Goal: Task Accomplishment & Management: Manage account settings

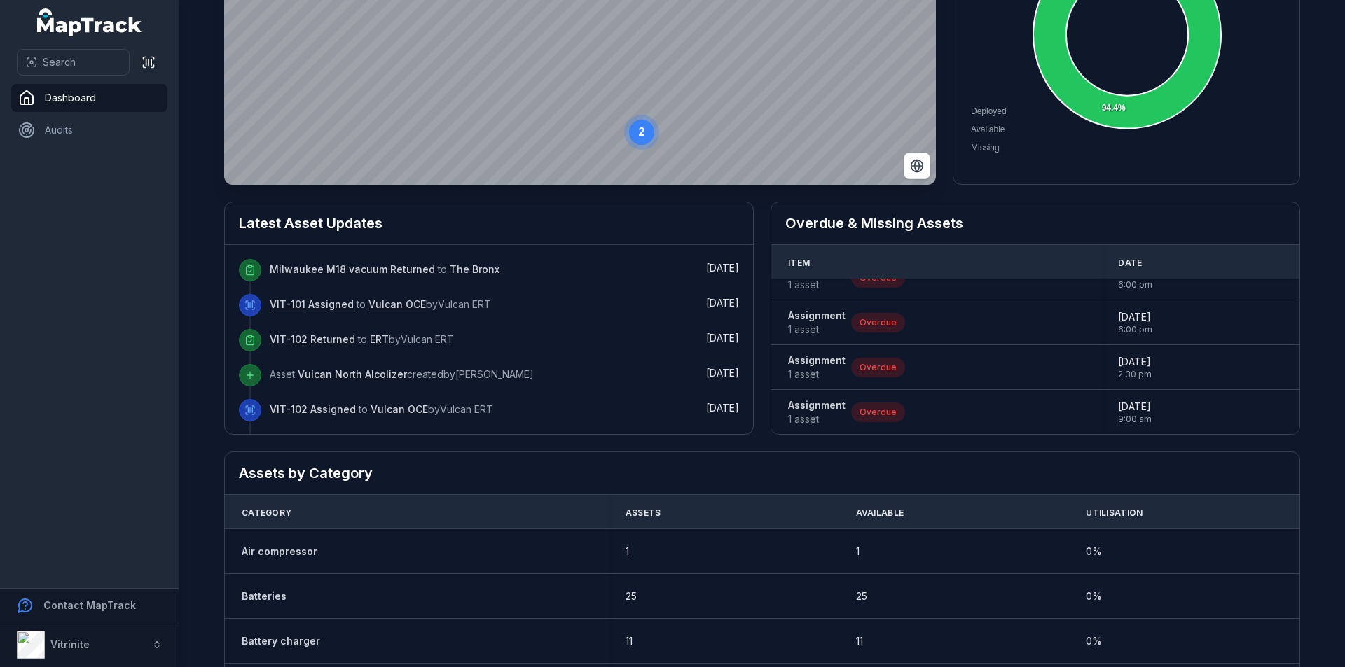
scroll to position [140, 0]
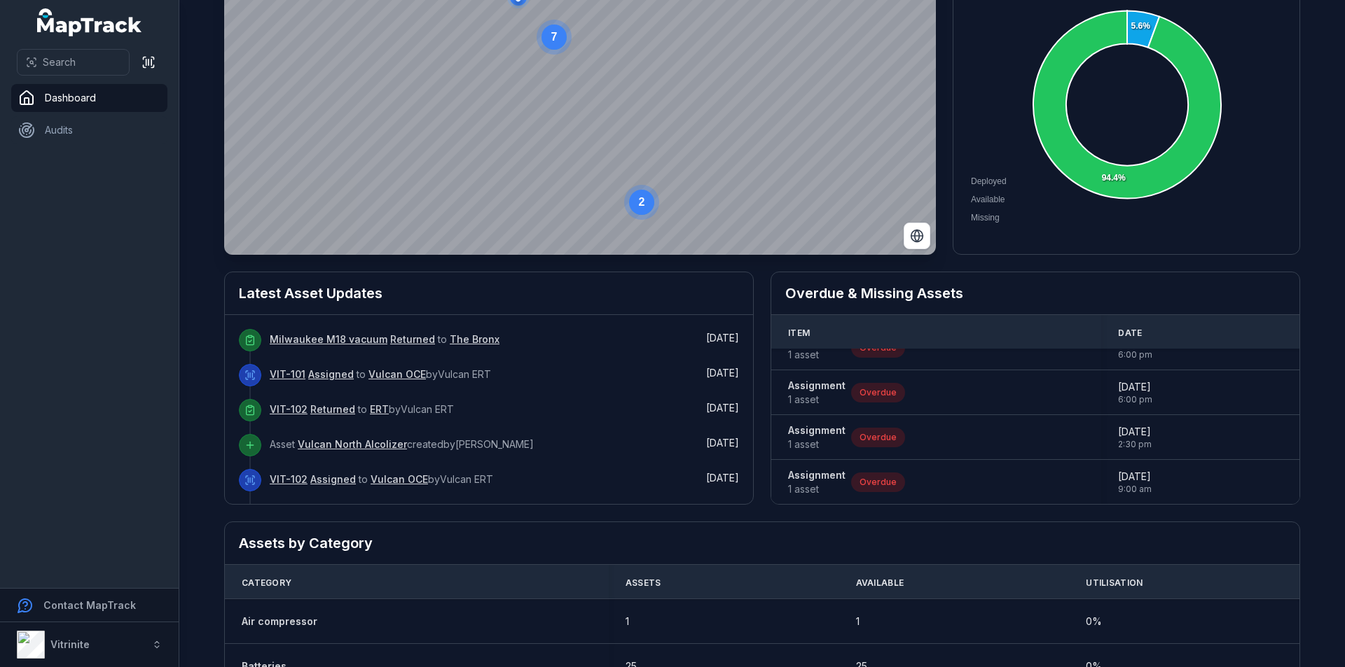
click at [282, 377] on link "VIT-101" at bounding box center [288, 375] width 36 height 14
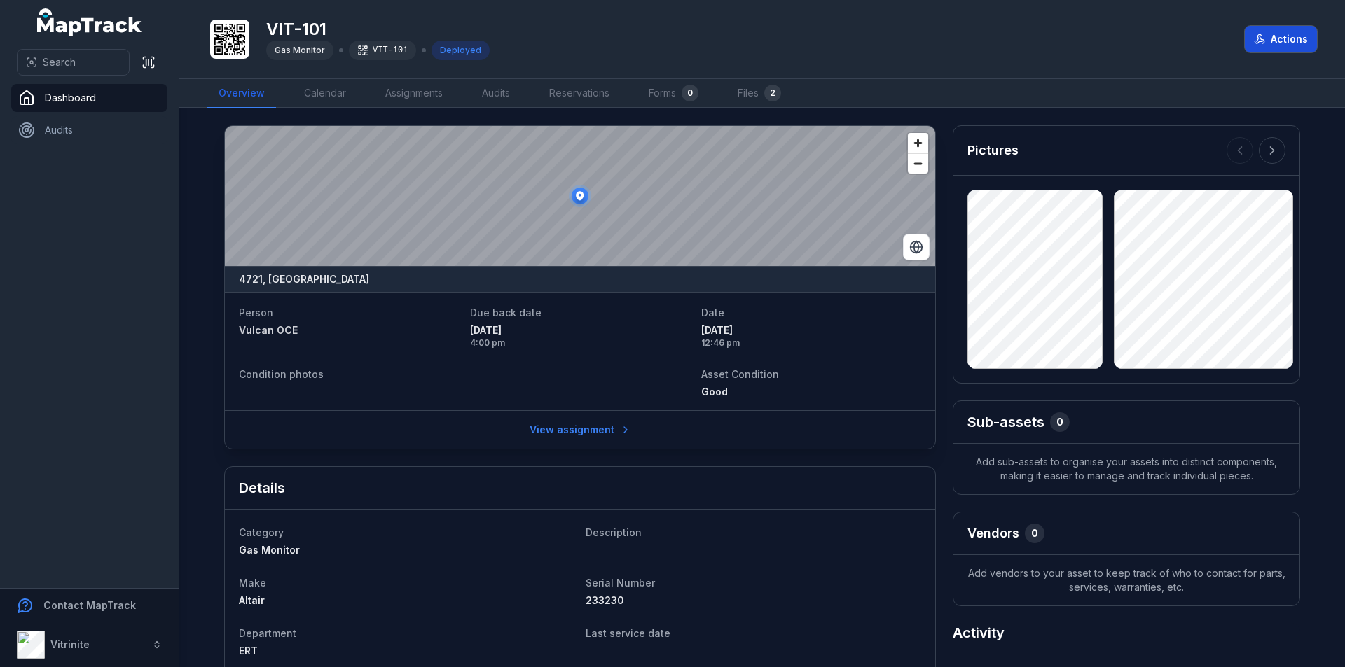
click at [1289, 29] on button "Actions" at bounding box center [1281, 39] width 72 height 27
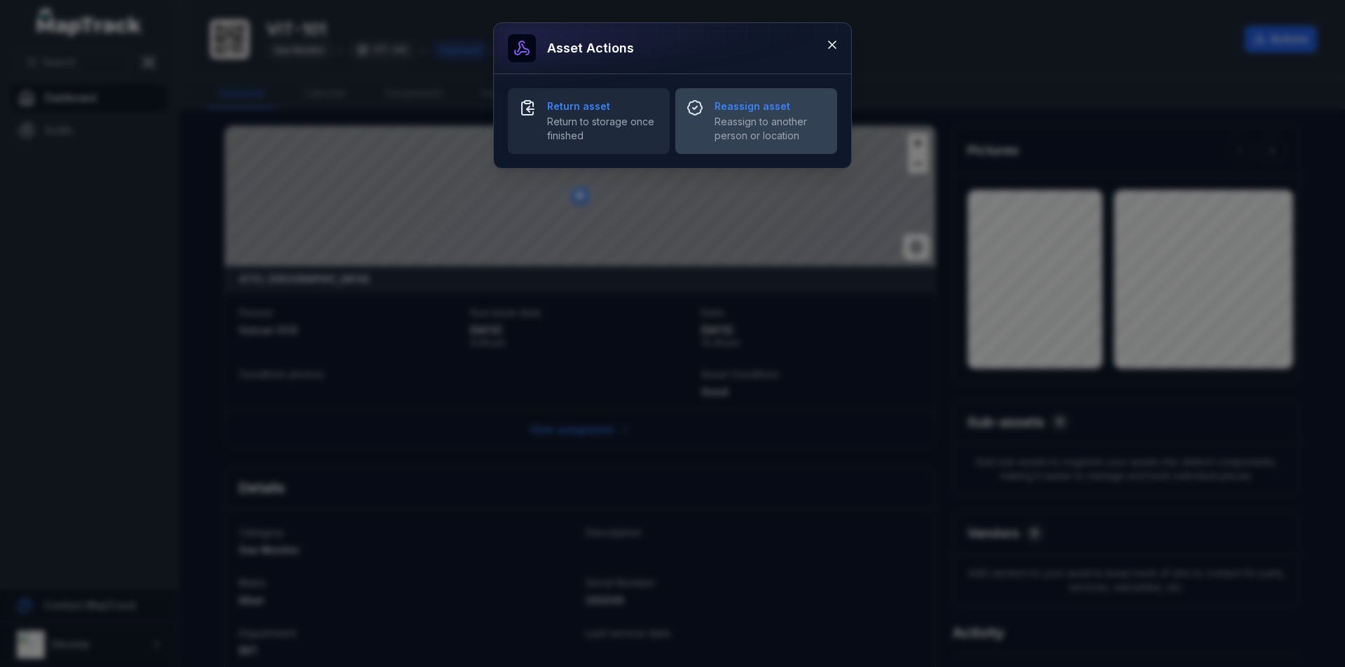
click at [724, 118] on span "Reassign to another person or location" at bounding box center [769, 129] width 111 height 28
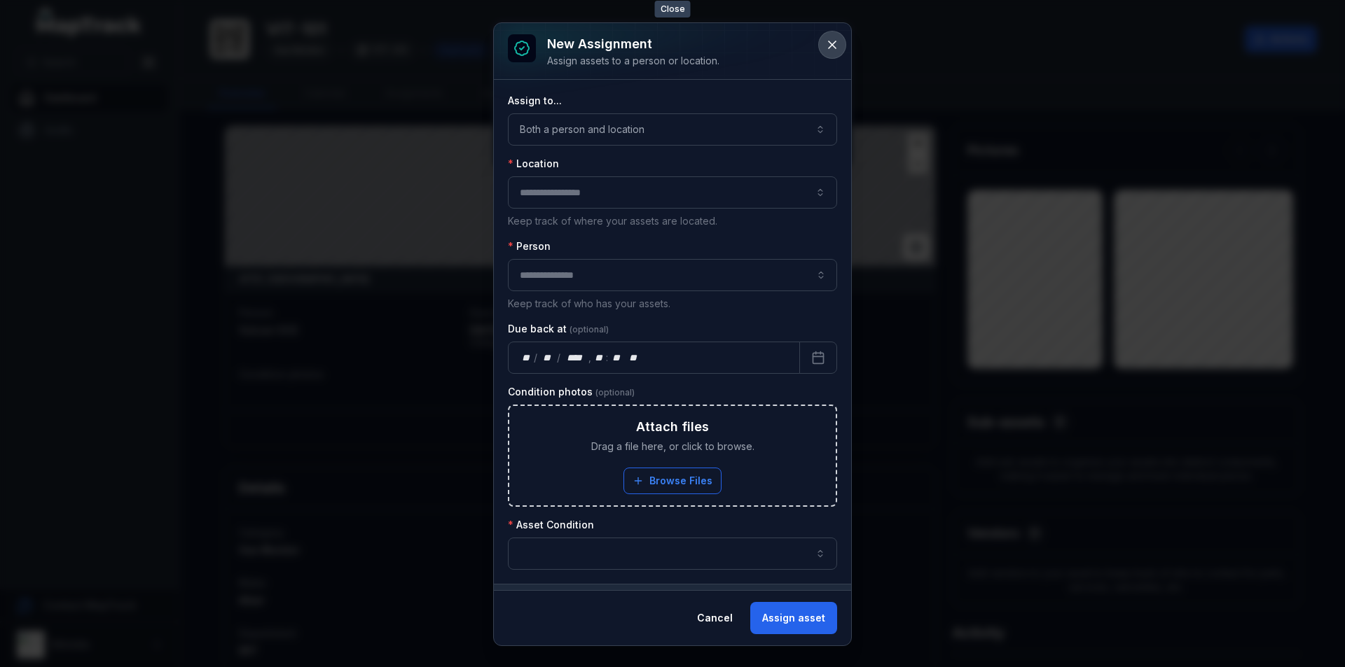
click at [836, 50] on icon at bounding box center [832, 45] width 14 height 14
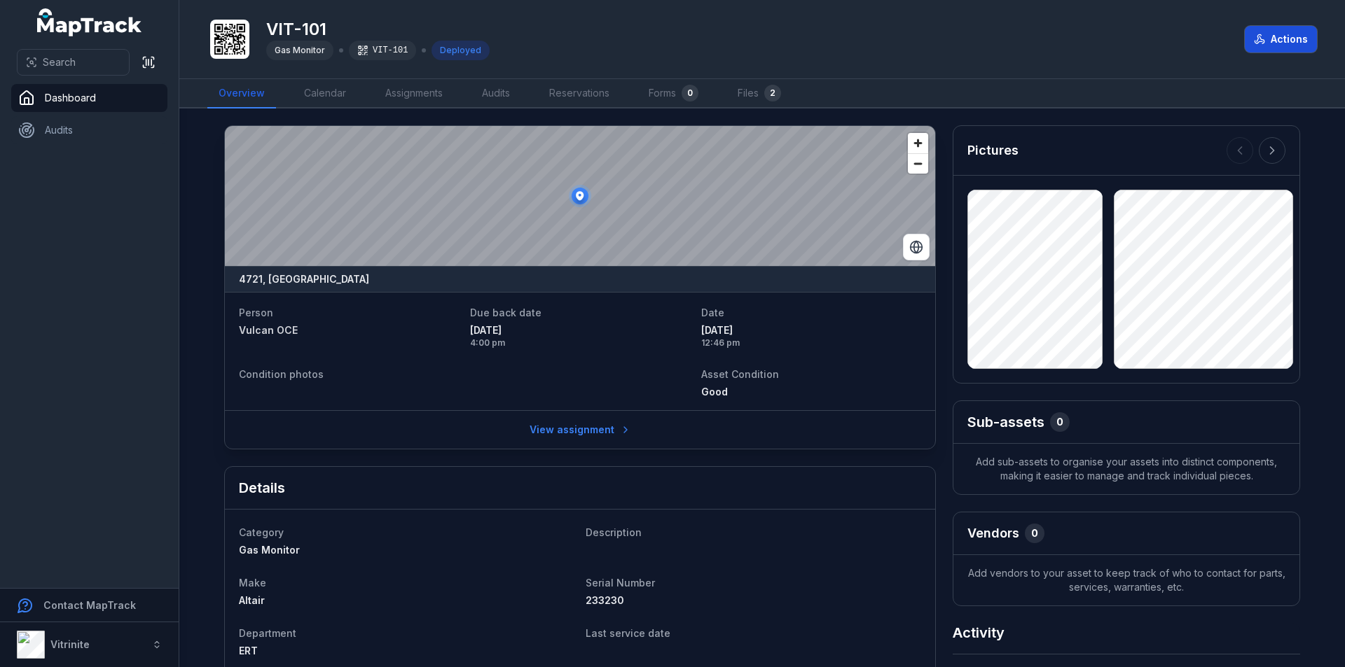
click at [1307, 36] on button "Actions" at bounding box center [1281, 39] width 72 height 27
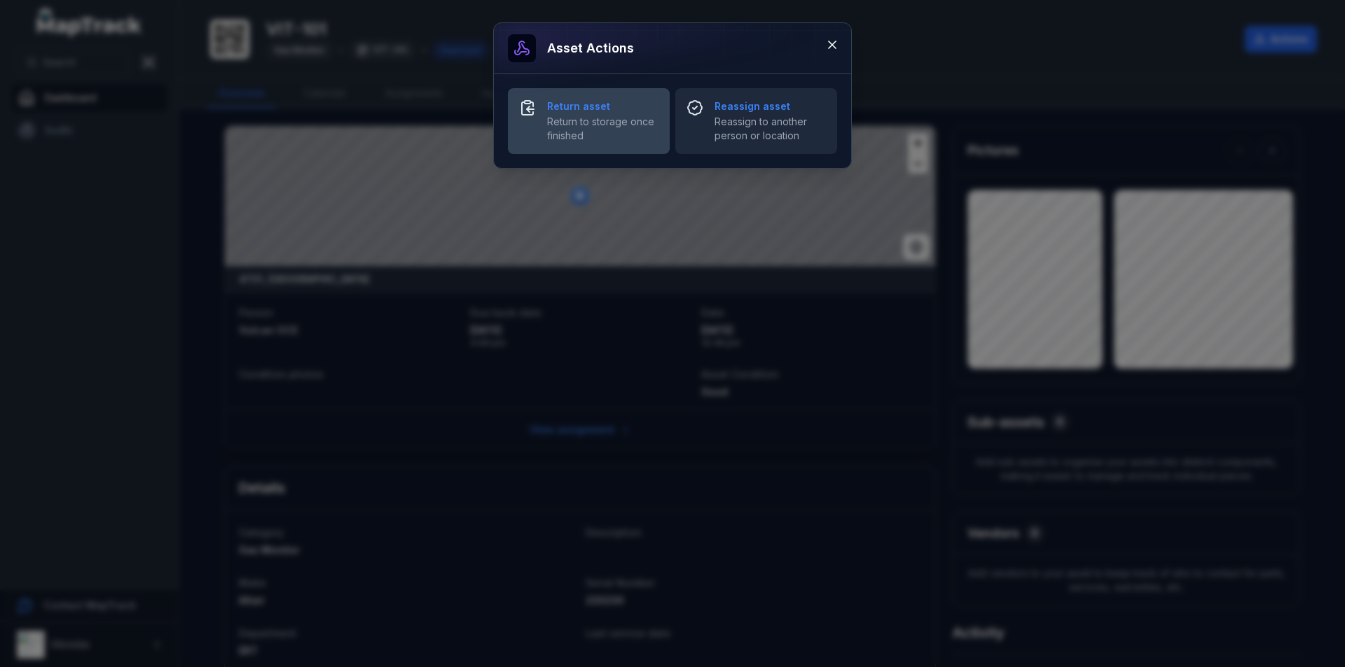
click at [623, 118] on span "Return to storage once finished" at bounding box center [602, 129] width 111 height 28
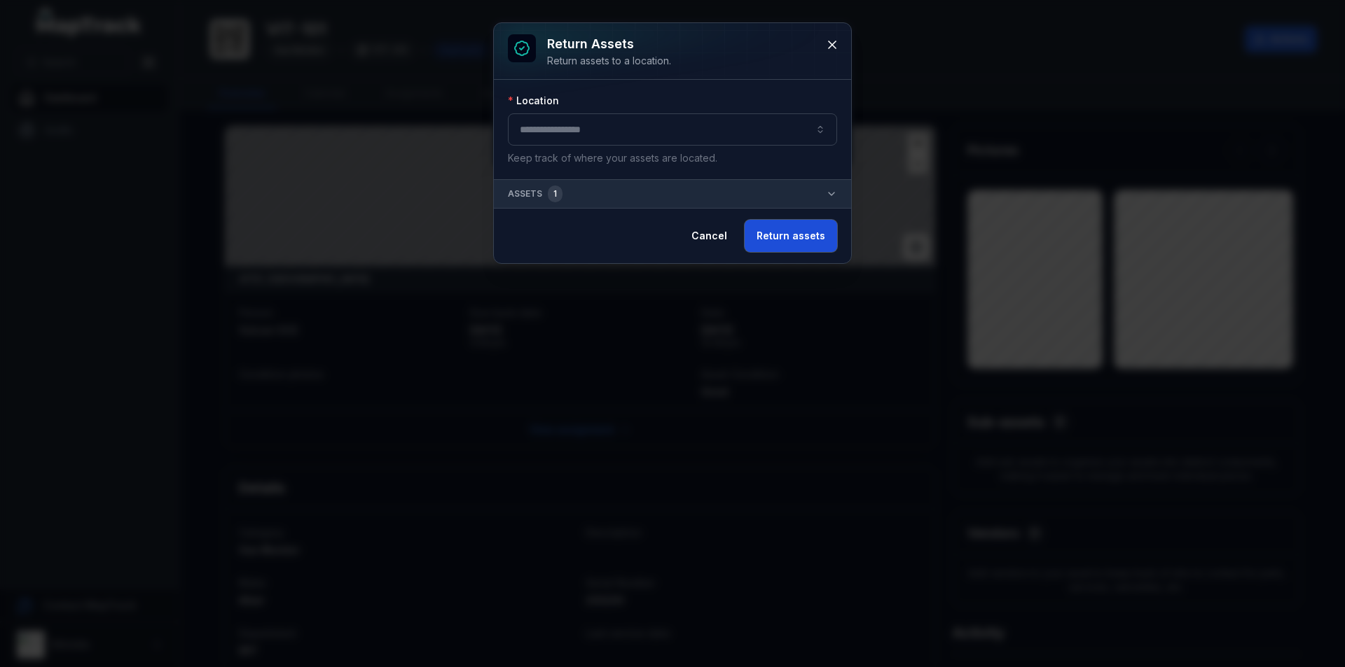
click at [794, 244] on button "Return assets" at bounding box center [791, 236] width 92 height 32
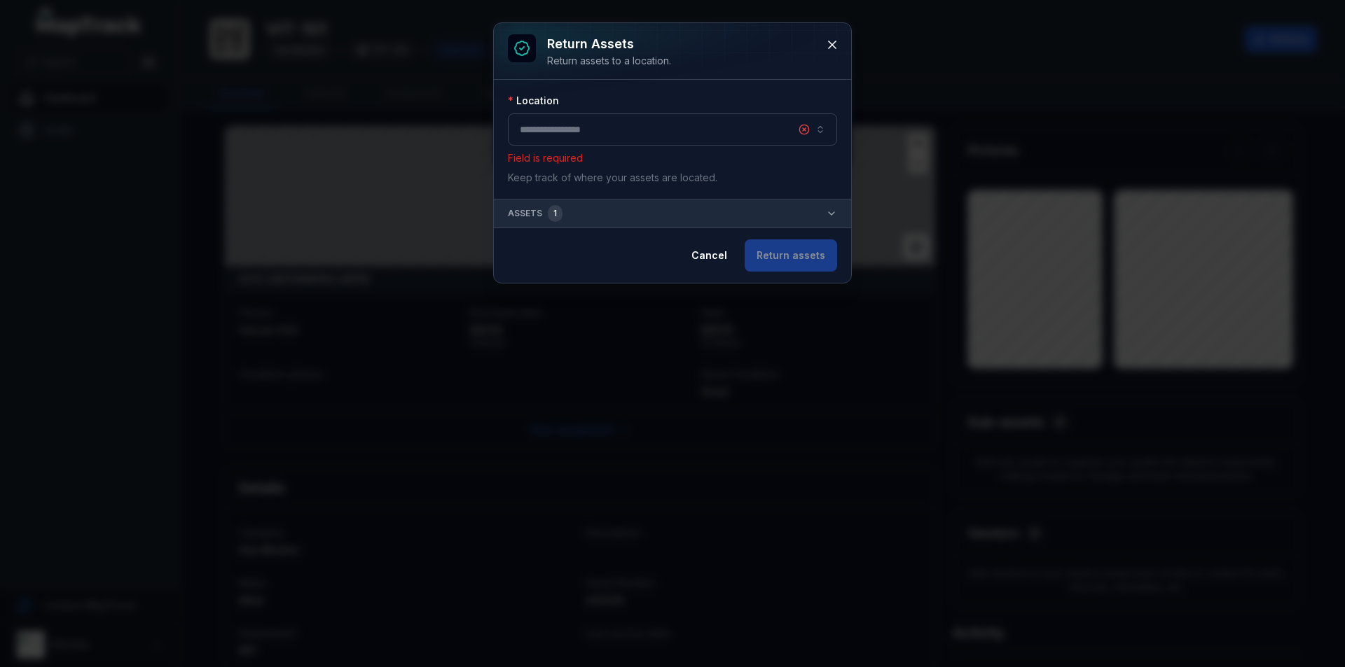
click at [758, 127] on button "button" at bounding box center [672, 129] width 329 height 32
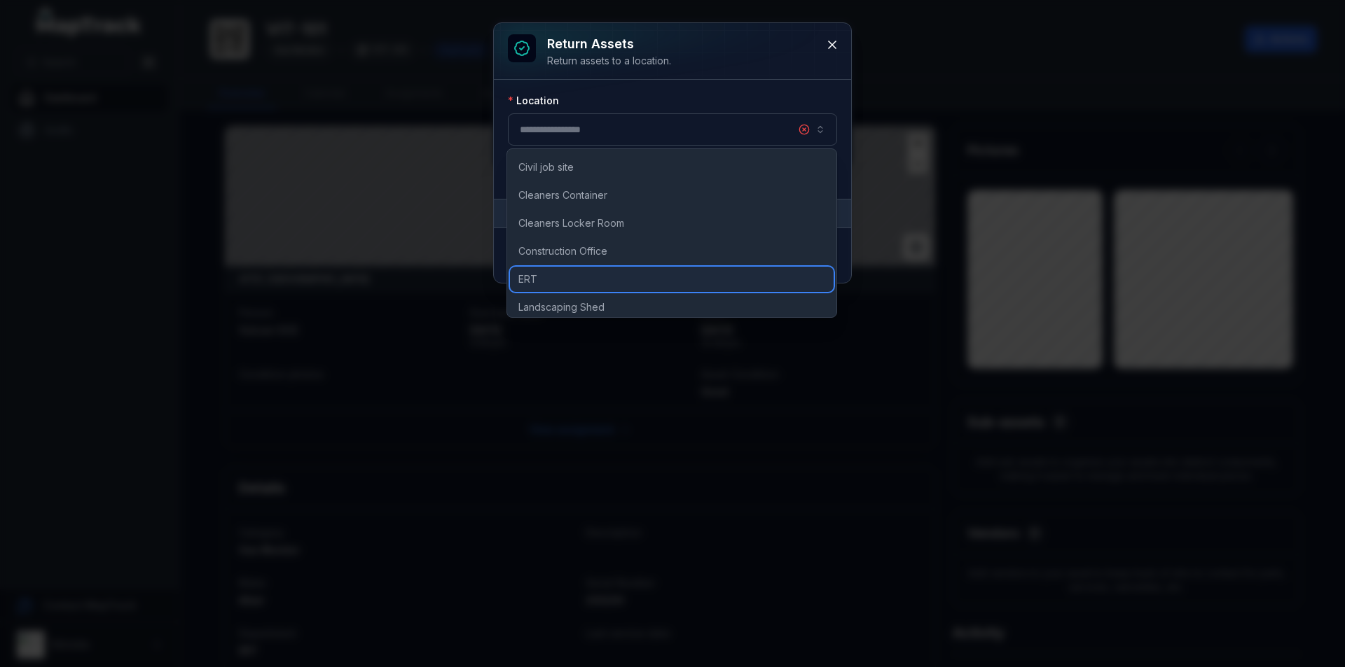
click at [551, 280] on div "ERT" at bounding box center [672, 279] width 324 height 25
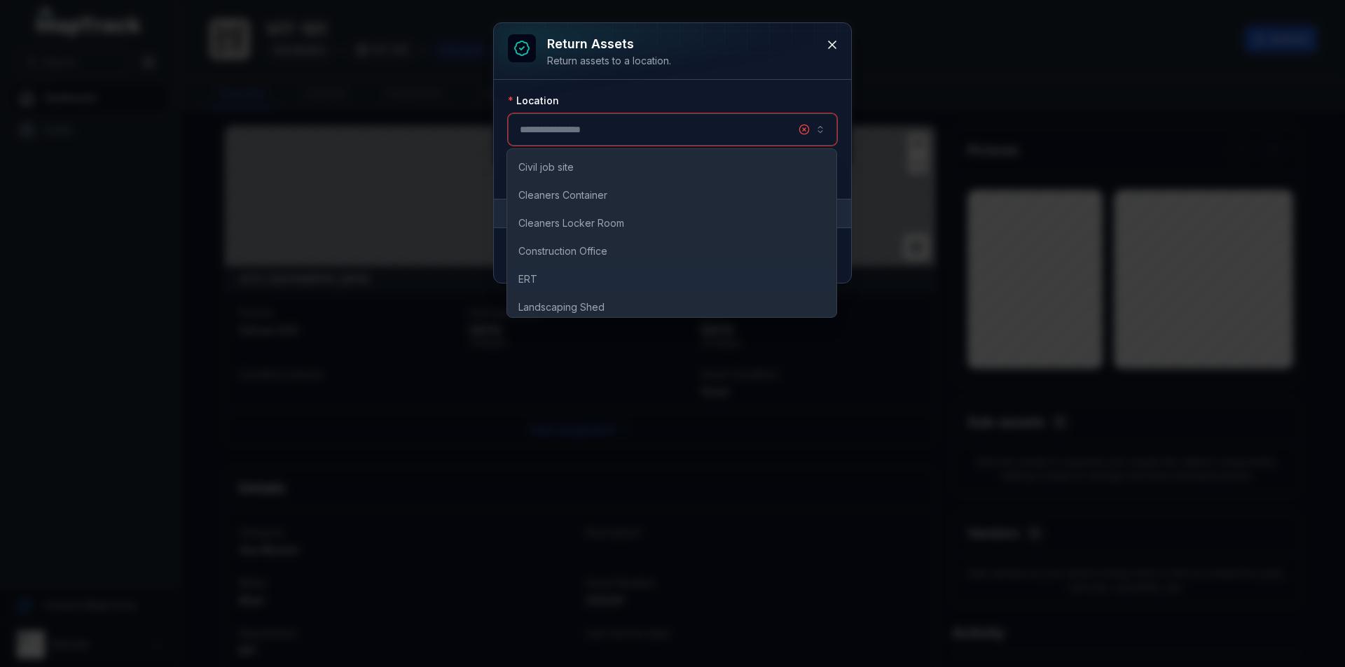
type input "***"
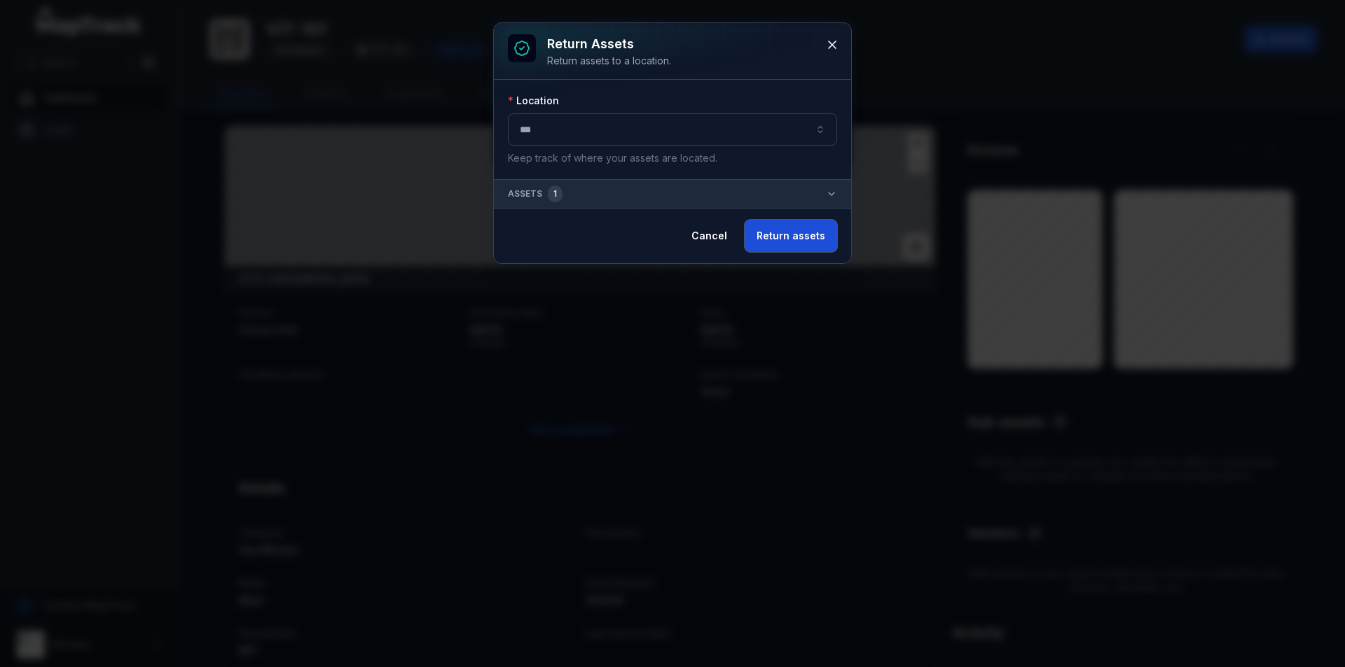
click at [773, 247] on button "Return assets" at bounding box center [791, 236] width 92 height 32
